Goal: Check status: Check status

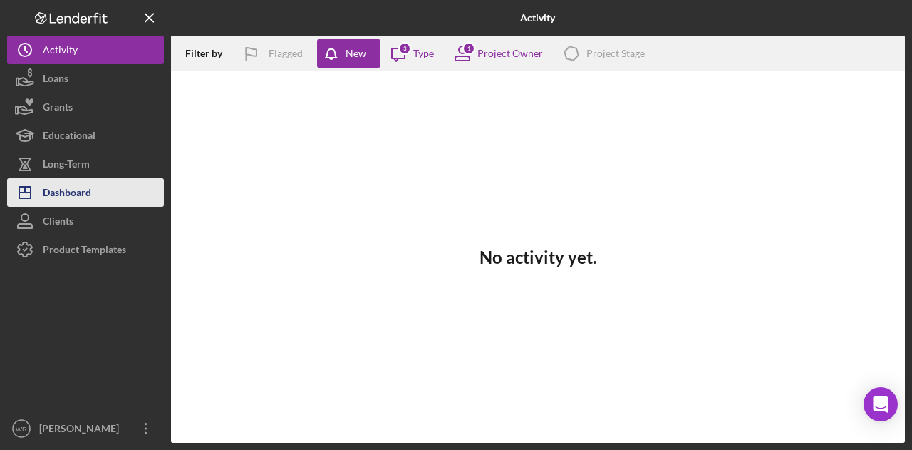
click at [91, 187] on div "Dashboard" at bounding box center [67, 194] width 48 height 32
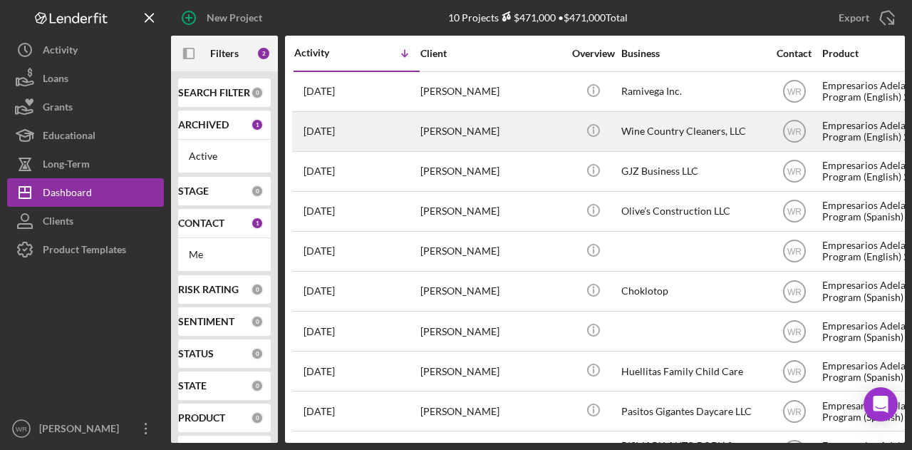
click at [371, 126] on div "[DATE] [PERSON_NAME]" at bounding box center [356, 132] width 125 height 38
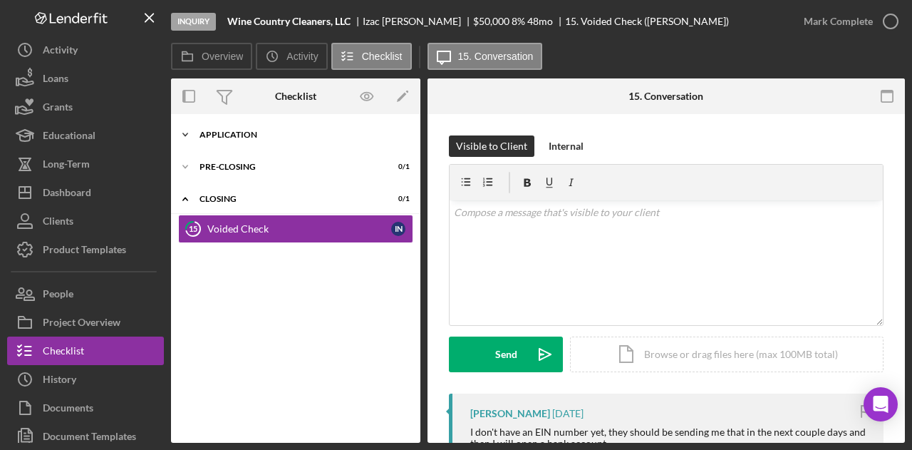
click at [306, 122] on div "Icon/Expander Application 0 / 16" at bounding box center [295, 134] width 249 height 29
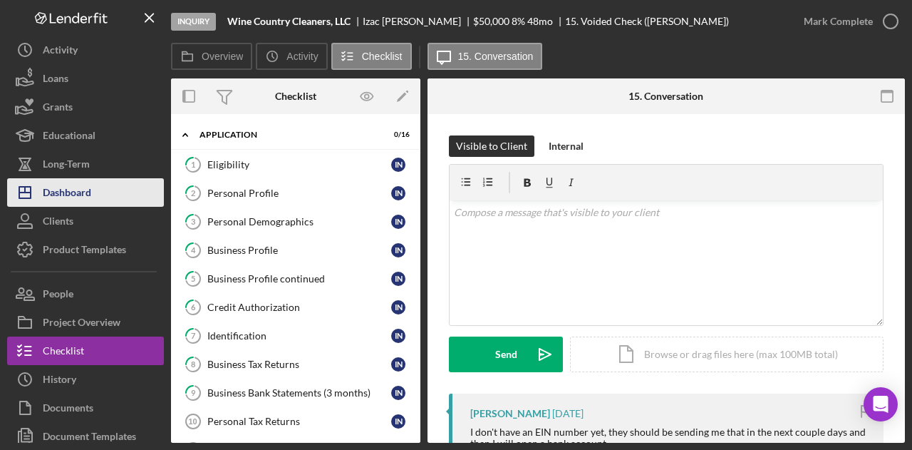
click at [111, 183] on button "Icon/Dashboard Dashboard" at bounding box center [85, 192] width 157 height 29
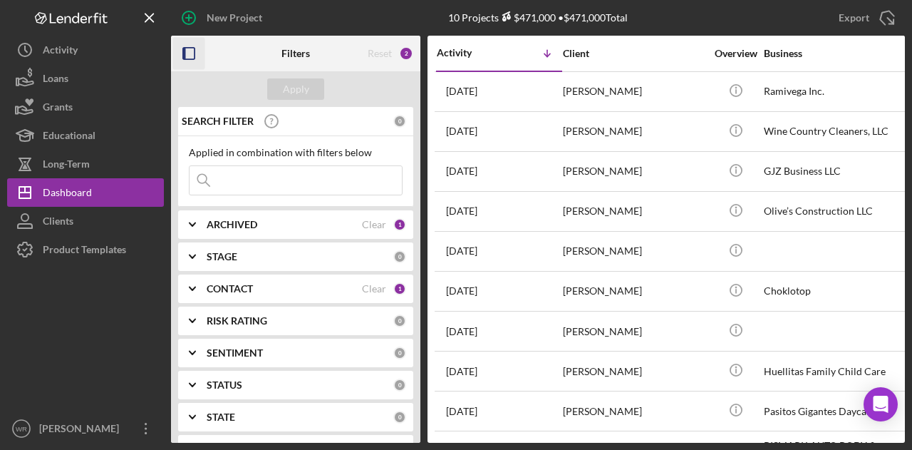
click at [183, 55] on rect "button" at bounding box center [188, 53] width 11 height 11
